Goal: Task Accomplishment & Management: Complete application form

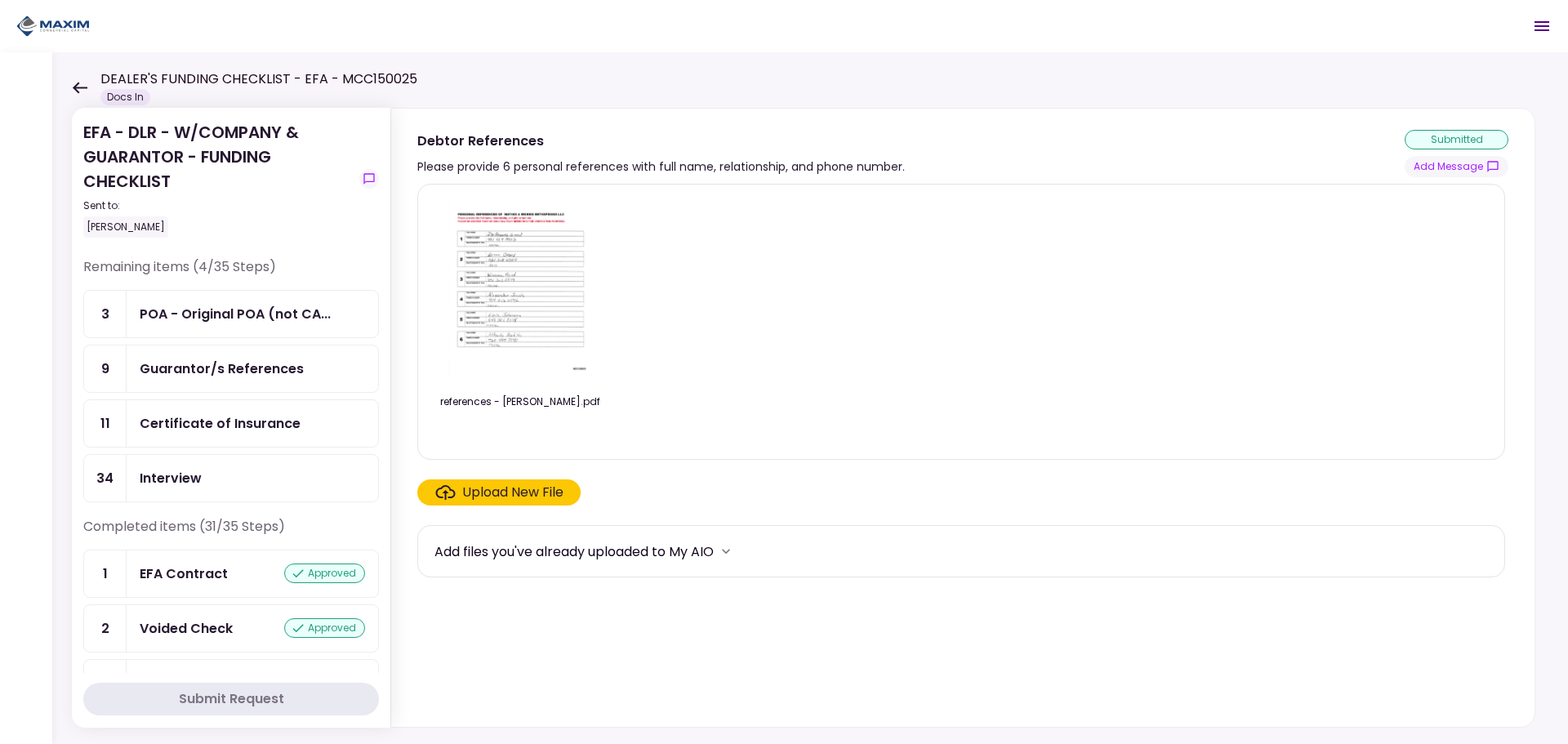
click at [190, 410] on div "Certificate of Insurance" at bounding box center [252, 423] width 251 height 46
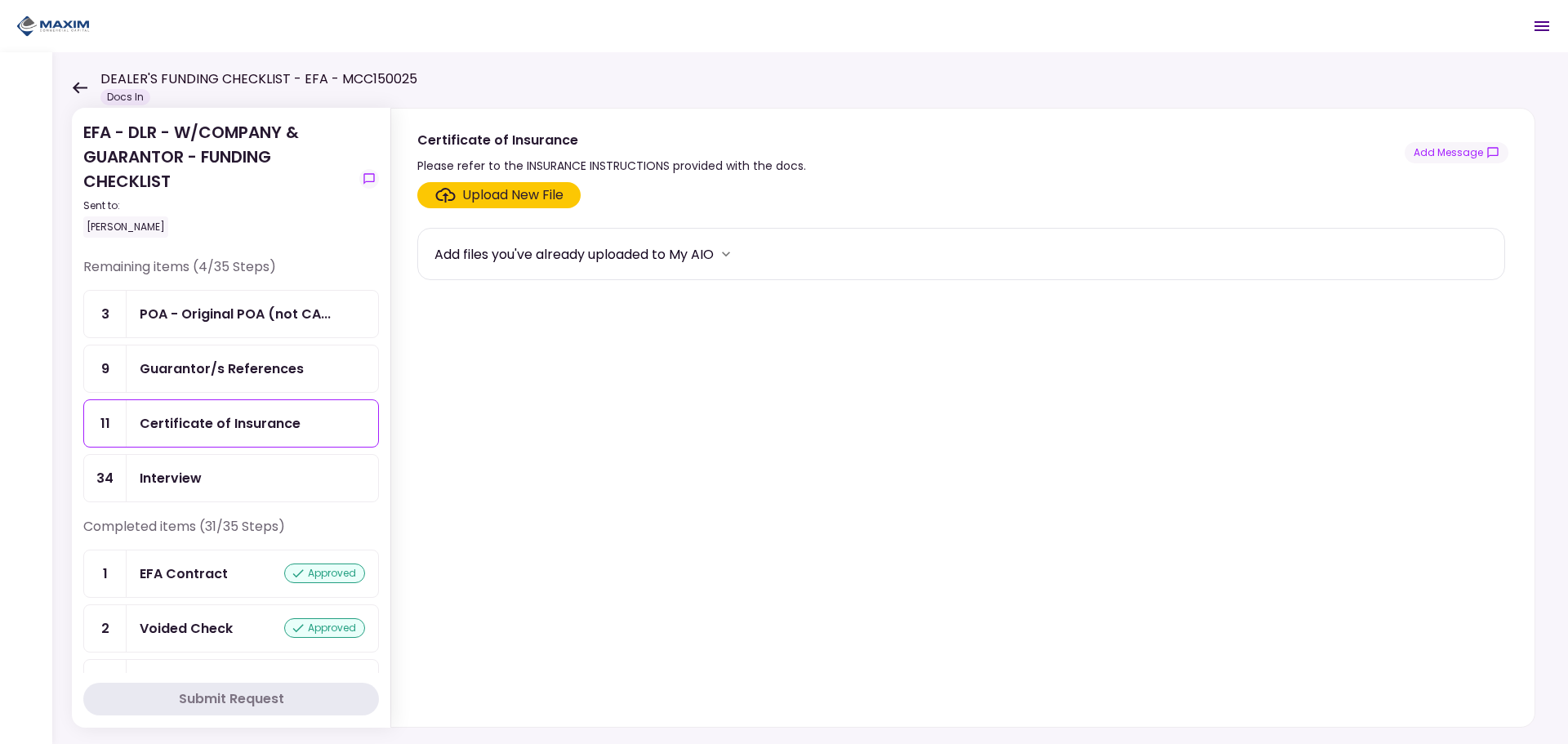
click at [499, 187] on div "Upload New File" at bounding box center [513, 195] width 102 height 19
click at [0, 0] on input "Upload New File" at bounding box center [0, 0] width 0 height 0
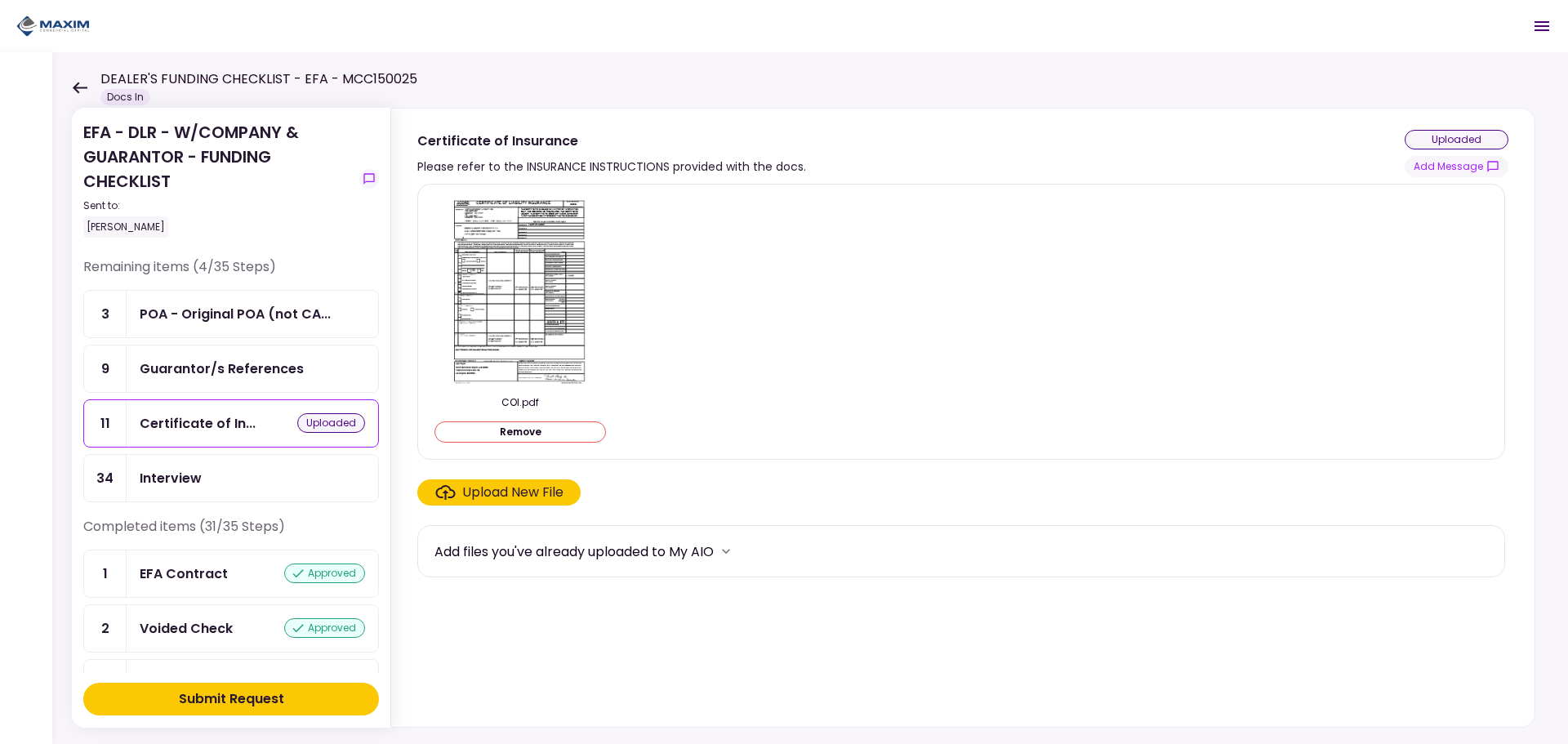
click at [167, 698] on button "Submit Request" at bounding box center [231, 698] width 296 height 32
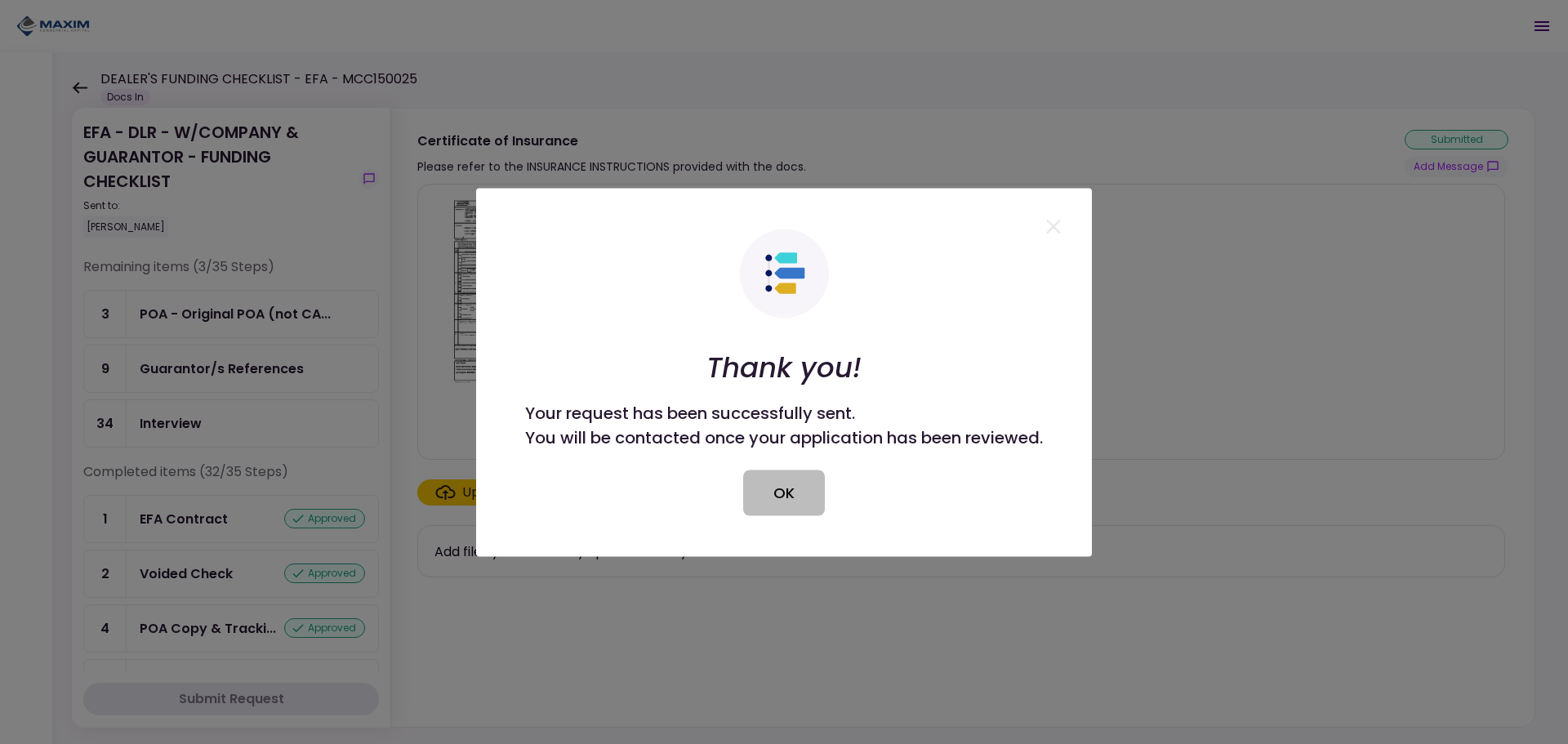
click at [805, 501] on button "OK" at bounding box center [784, 492] width 81 height 45
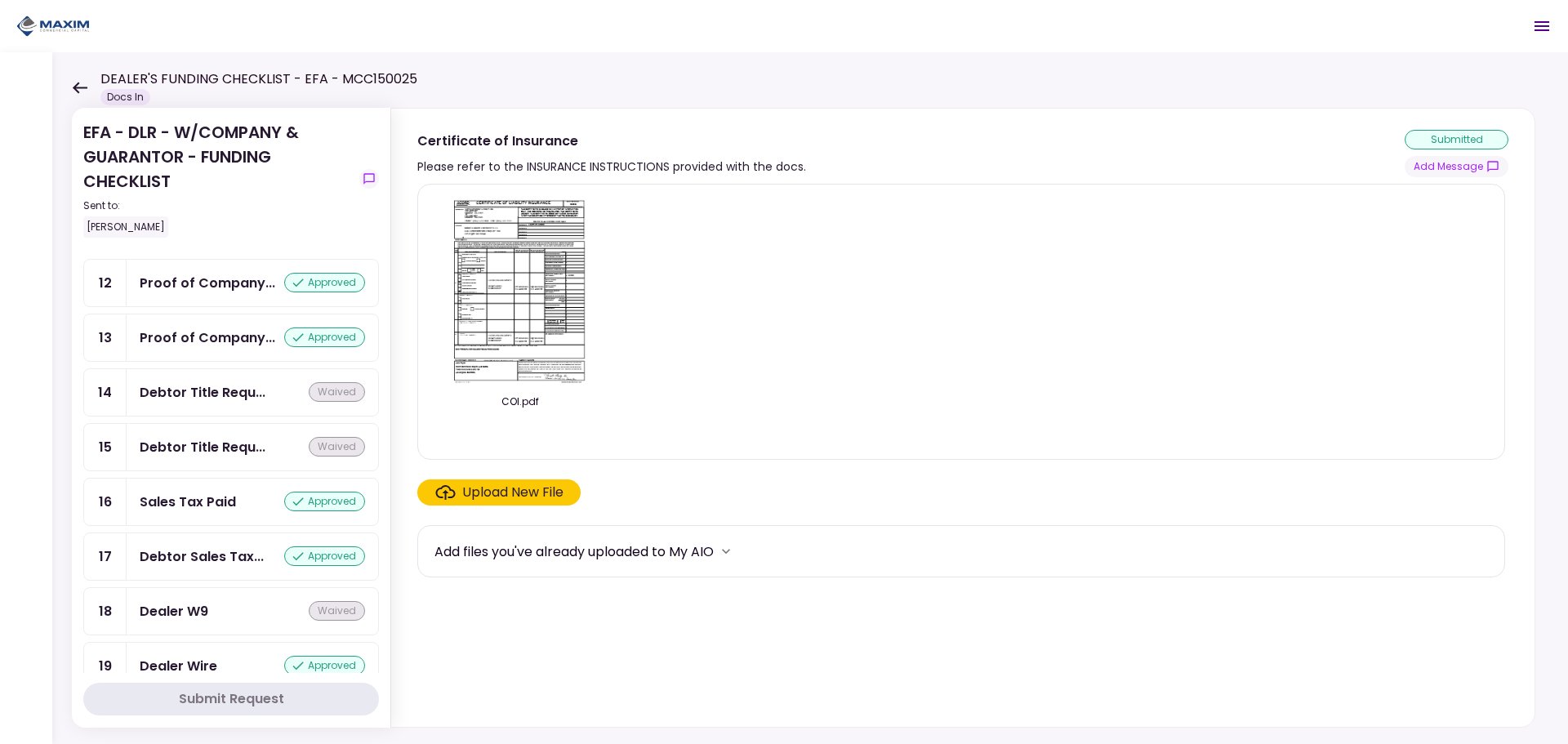
scroll to position [898, 0]
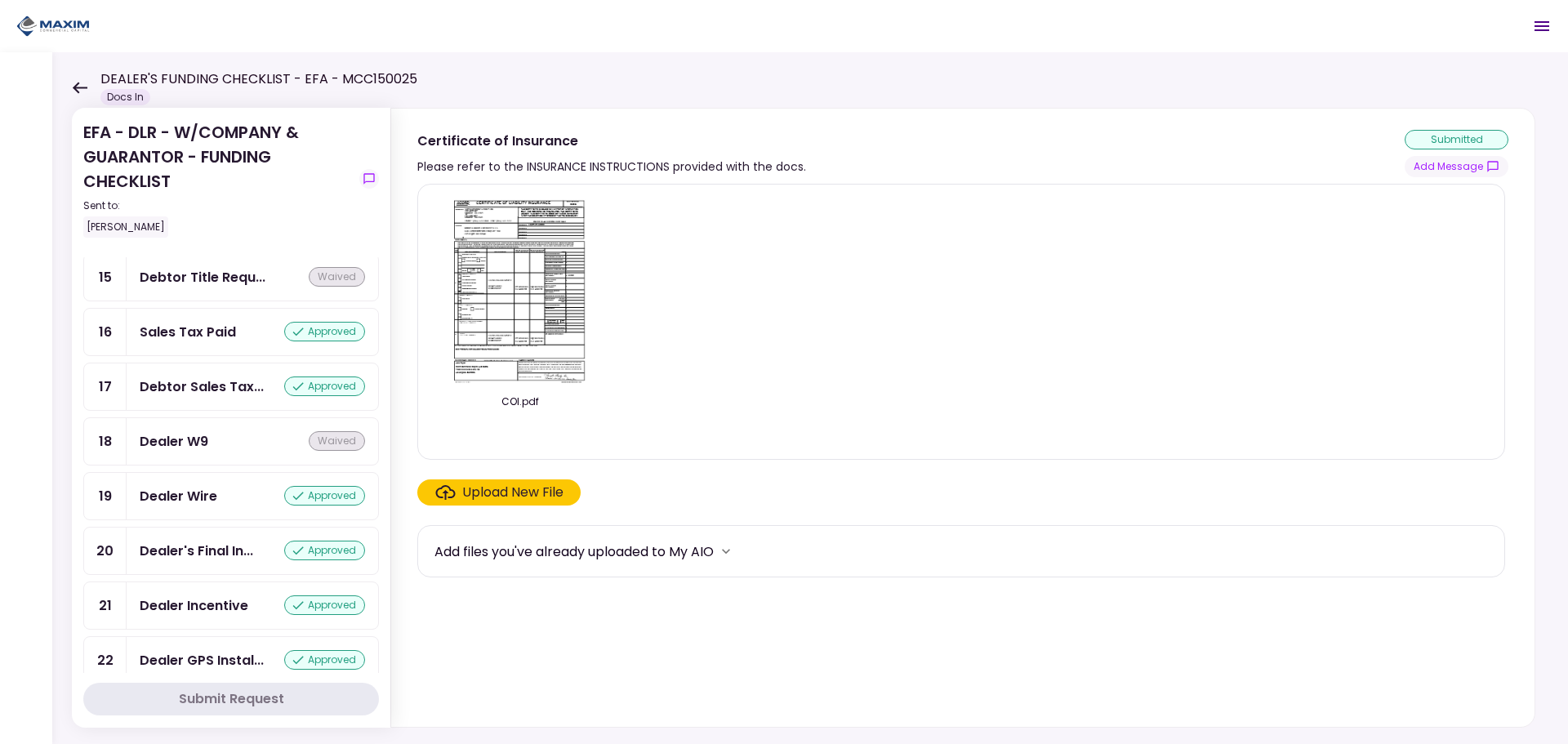
click at [522, 274] on img at bounding box center [520, 291] width 145 height 187
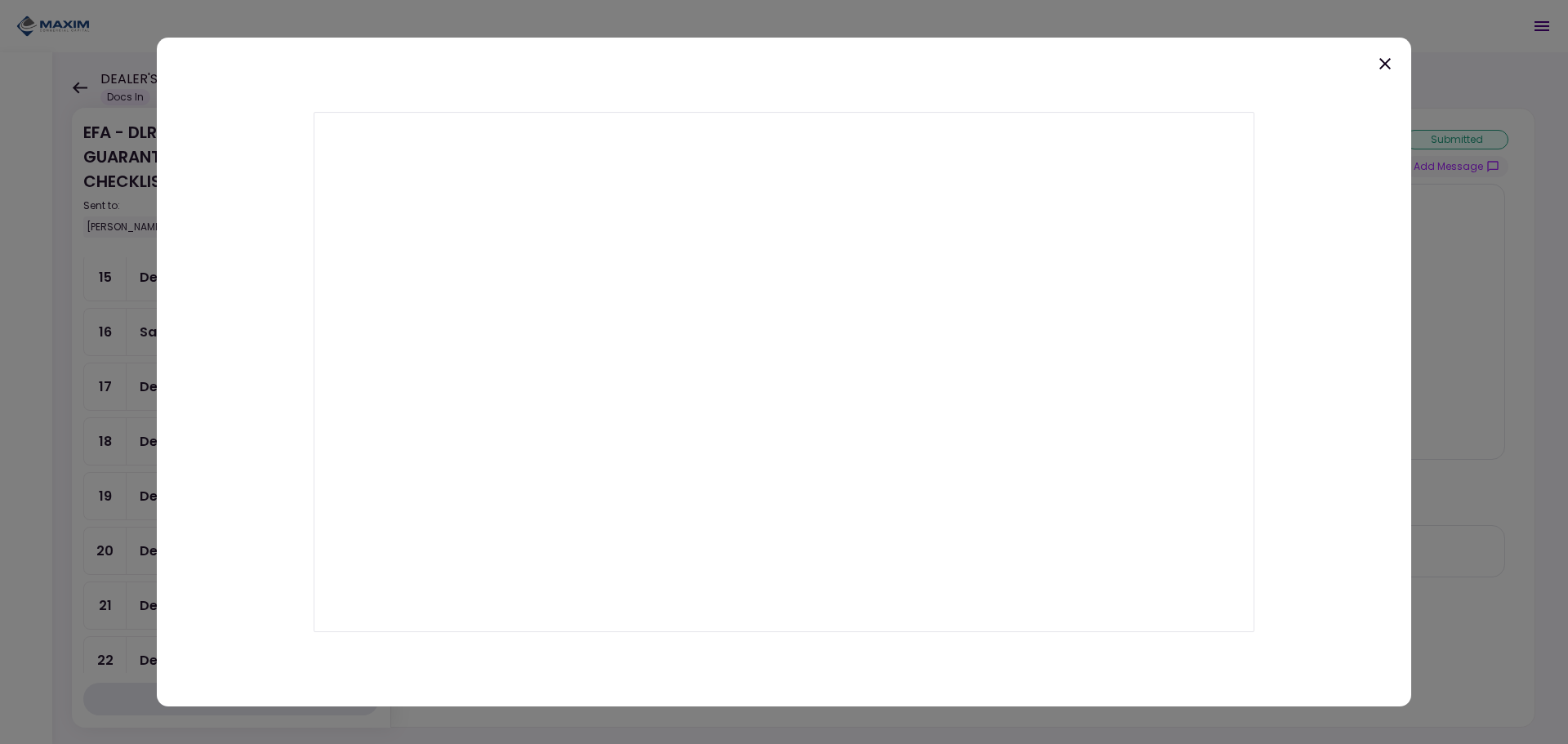
click at [1488, 449] on div at bounding box center [784, 372] width 1568 height 744
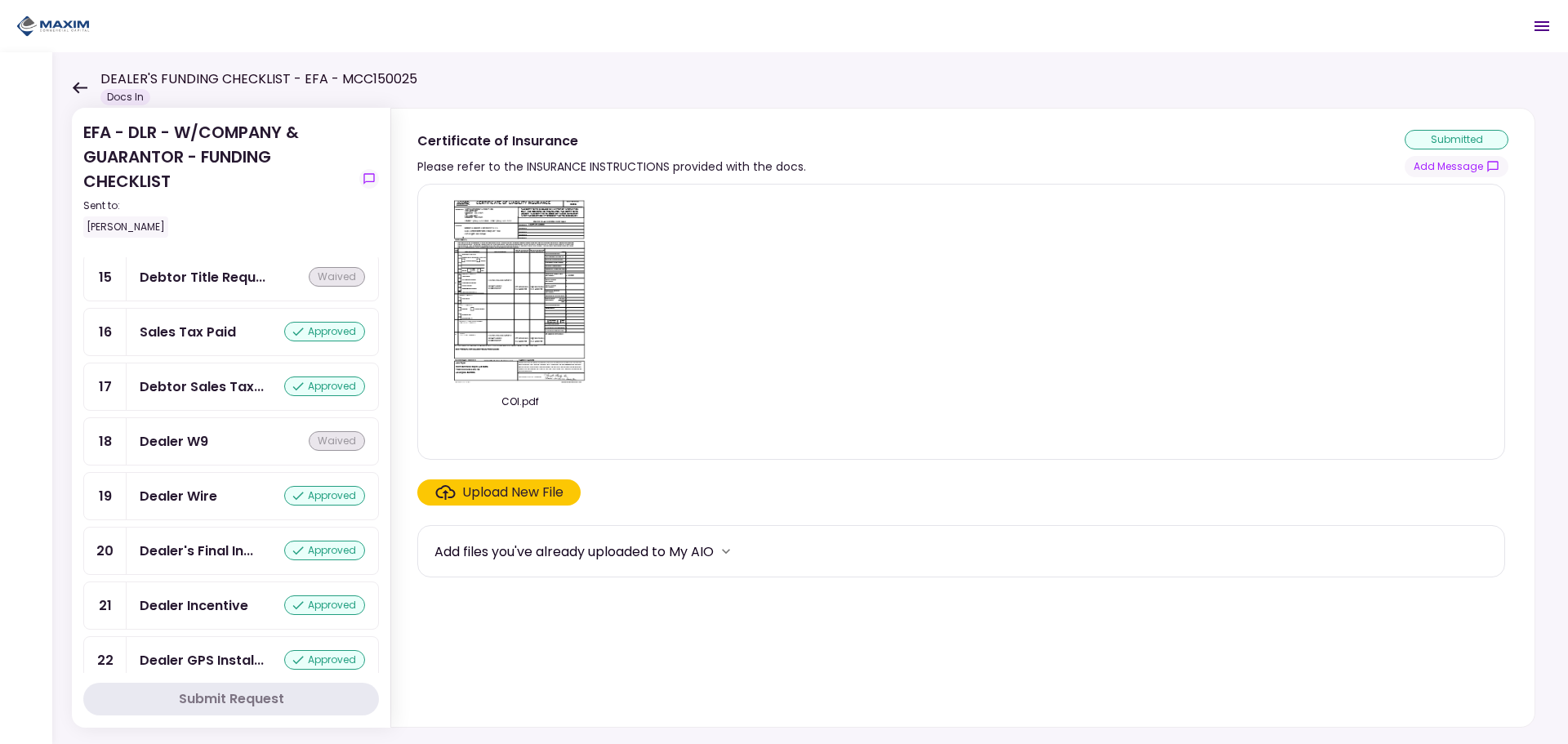
click at [480, 491] on div "Upload New File" at bounding box center [513, 492] width 102 height 19
click at [0, 0] on input "Upload New File" at bounding box center [0, 0] width 0 height 0
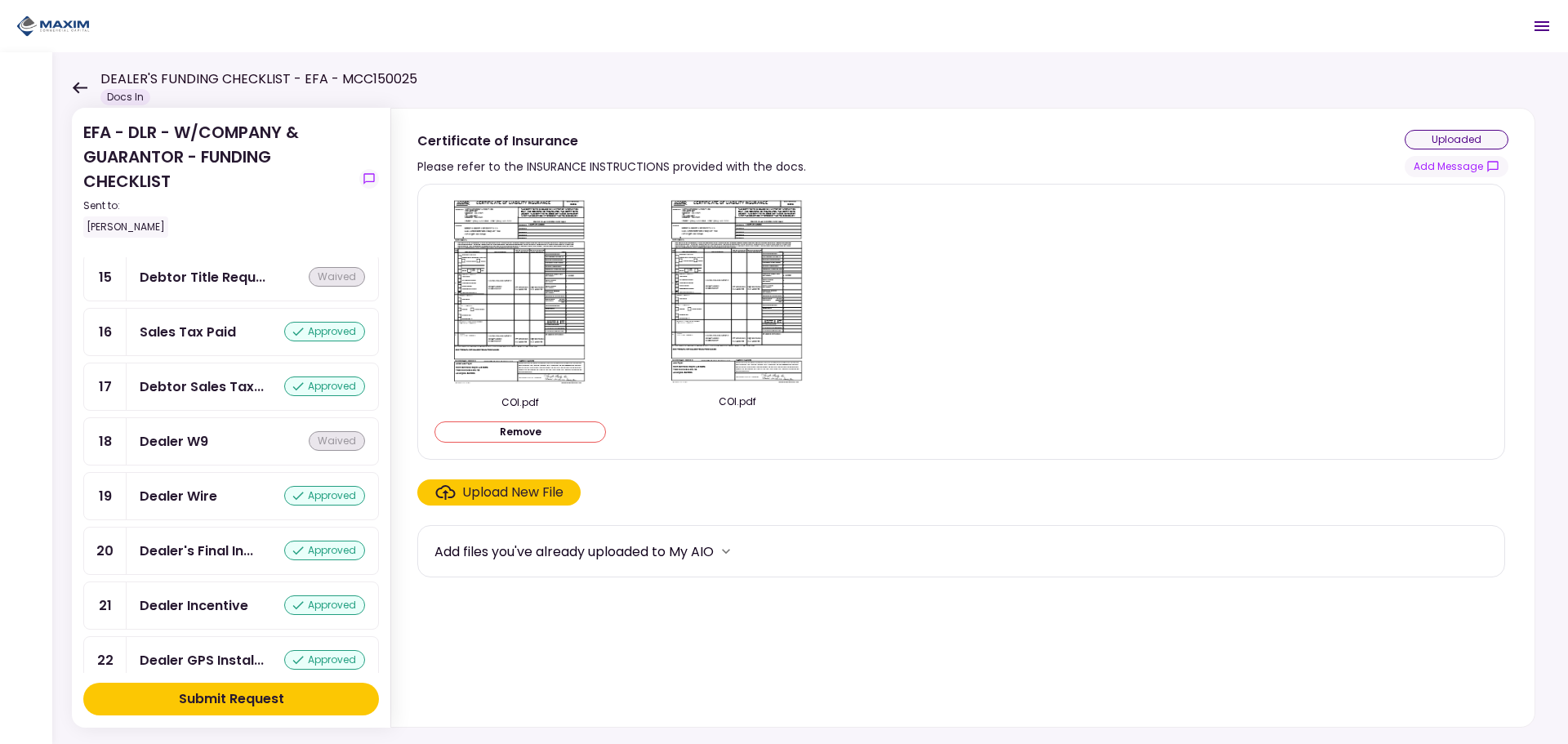
click at [550, 244] on img at bounding box center [520, 291] width 145 height 188
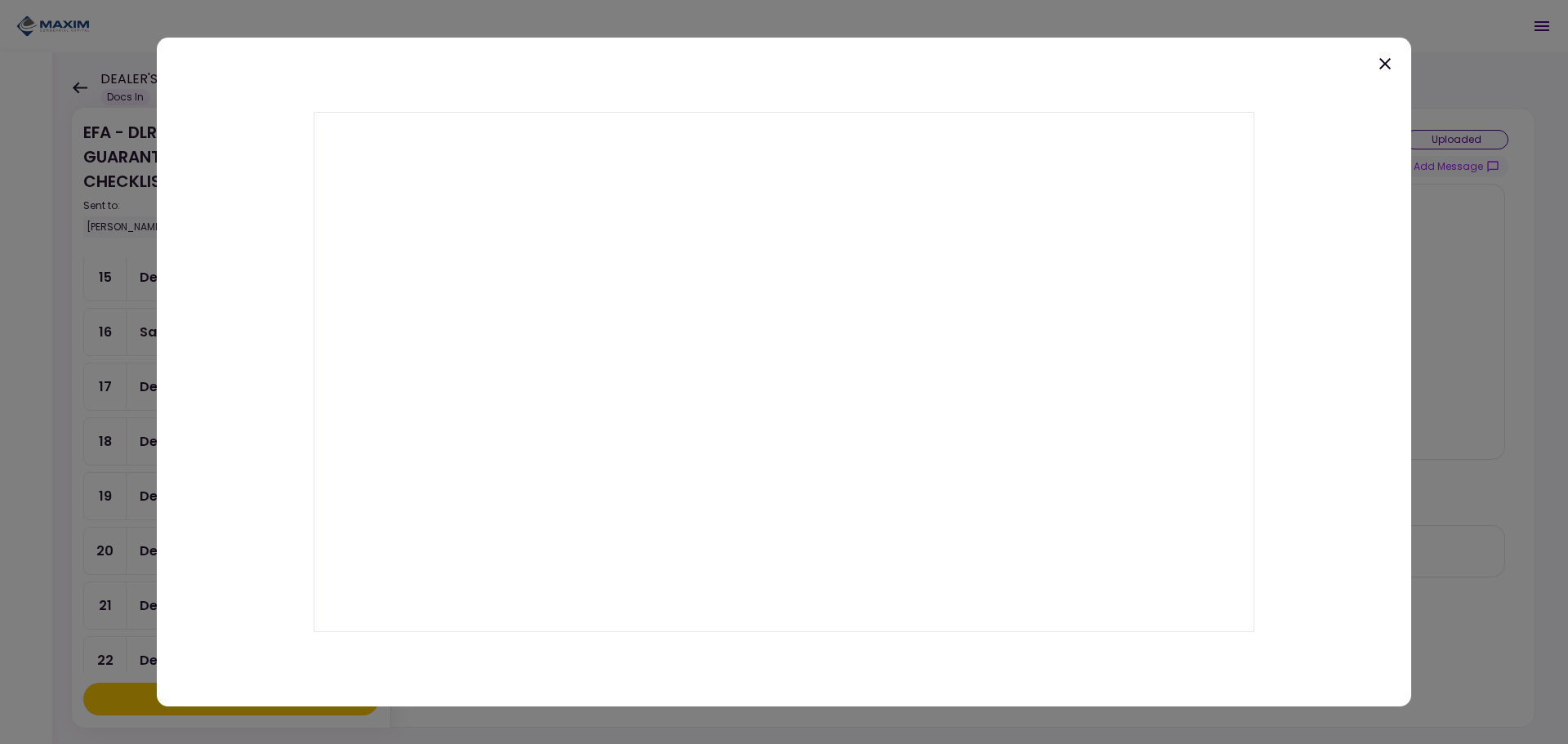
click at [1381, 61] on icon at bounding box center [1385, 63] width 19 height 19
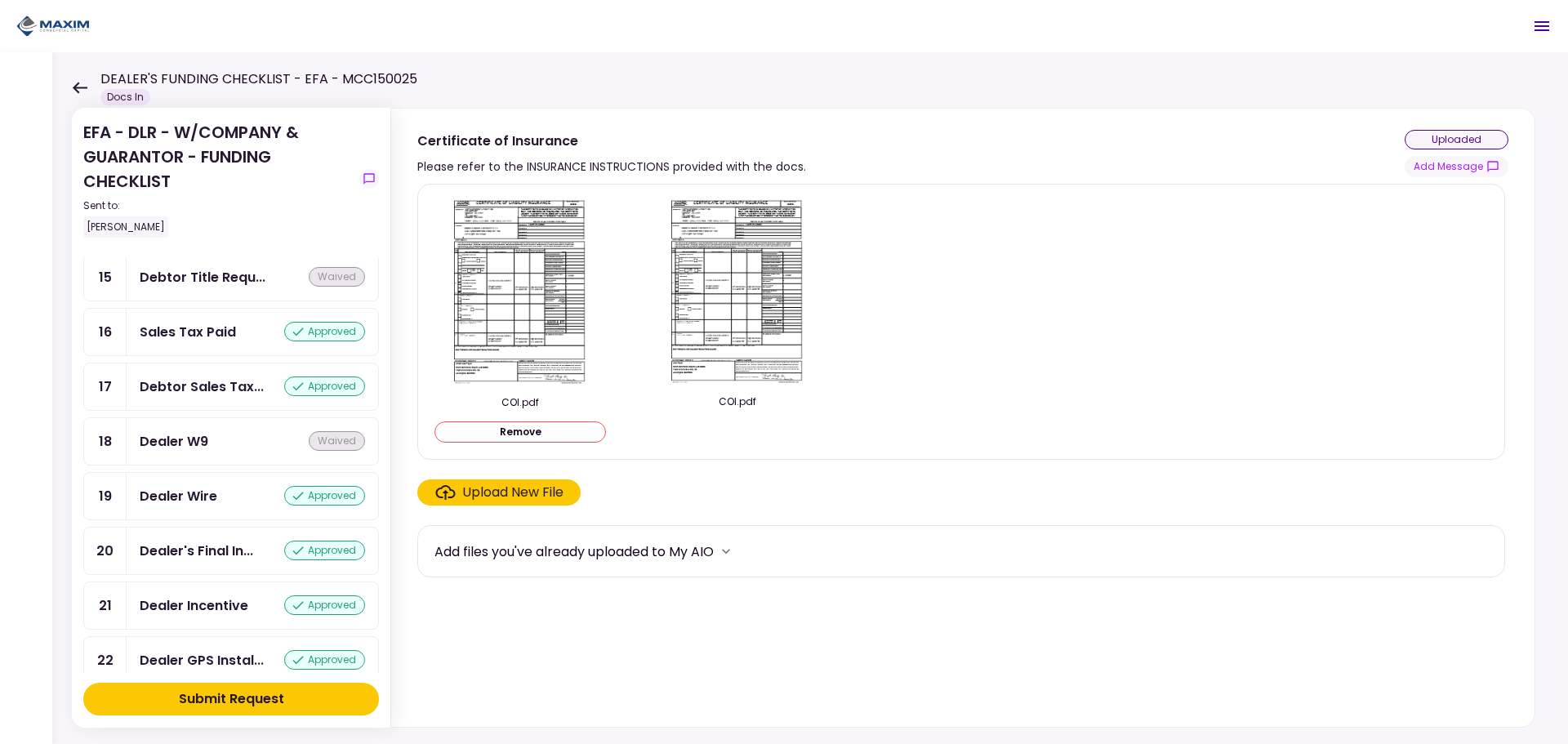
click at [184, 698] on div "Submit Request" at bounding box center [231, 699] width 105 height 19
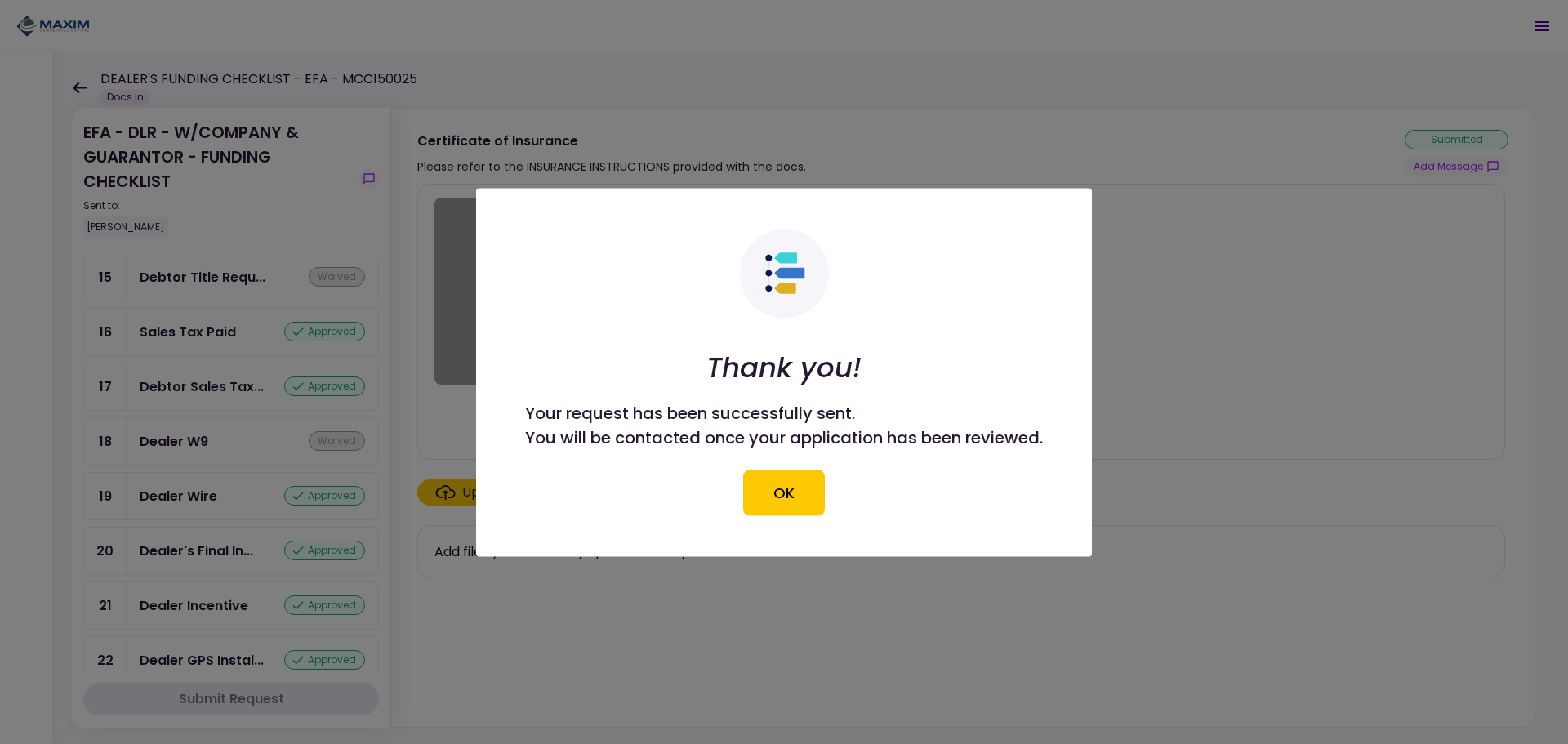
click at [514, 480] on section "Thank you! Your request has been successfully sent. You will be contacted once …" at bounding box center [784, 372] width 616 height 368
click at [777, 506] on button "OK" at bounding box center [784, 492] width 81 height 45
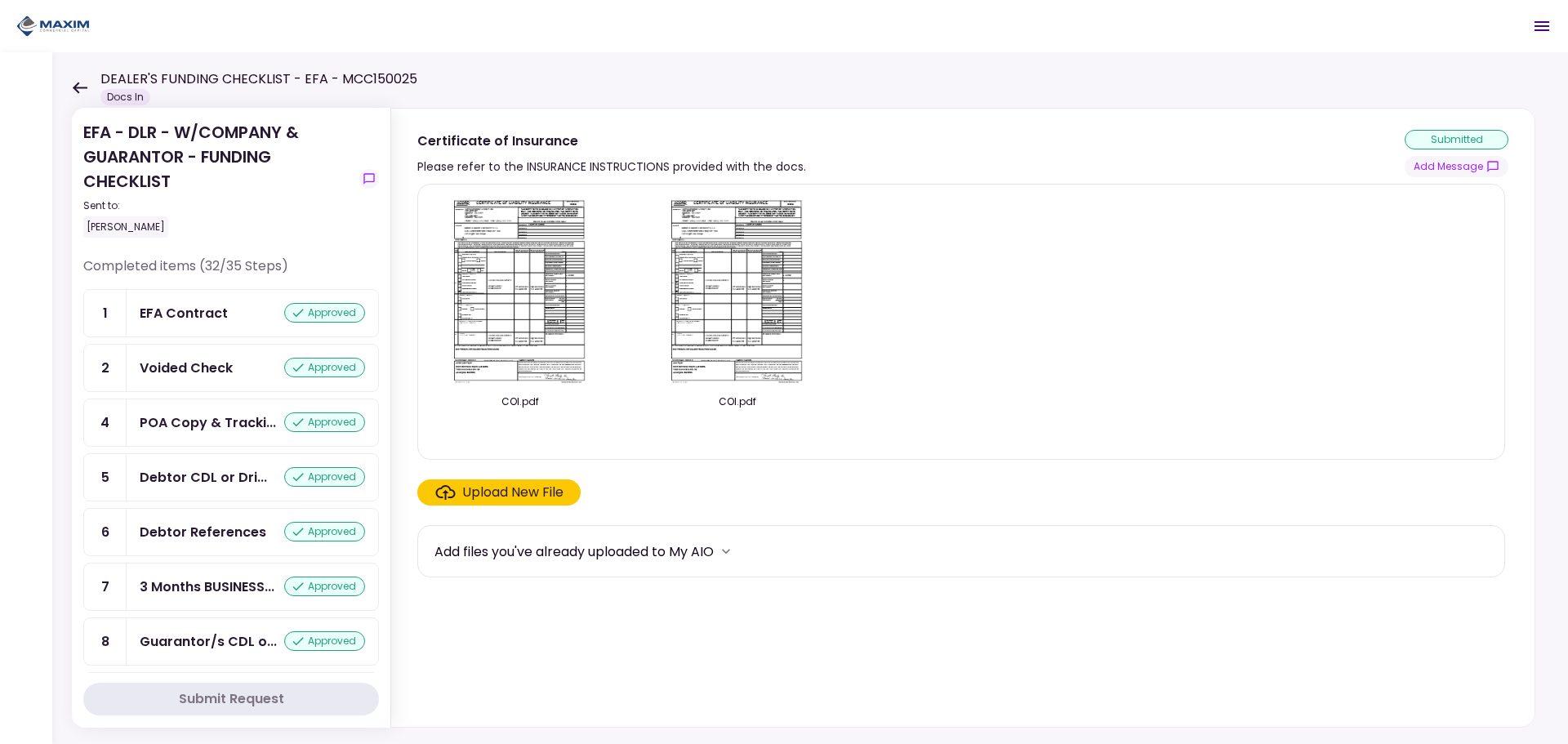
scroll to position [0, 0]
